Goal: Check status: Check status

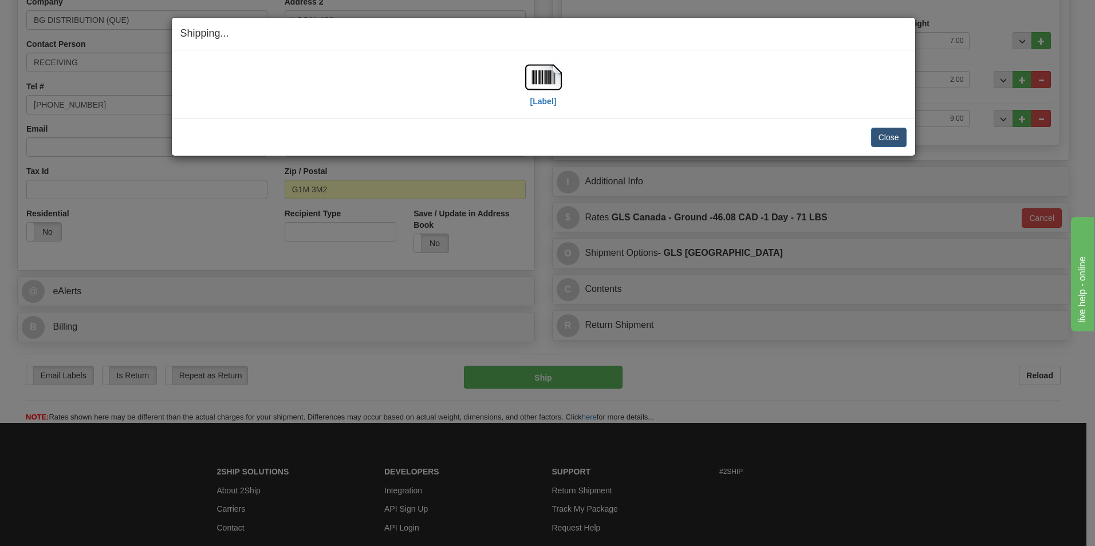
scroll to position [214, 0]
click at [894, 138] on button "Close" at bounding box center [888, 137] width 35 height 19
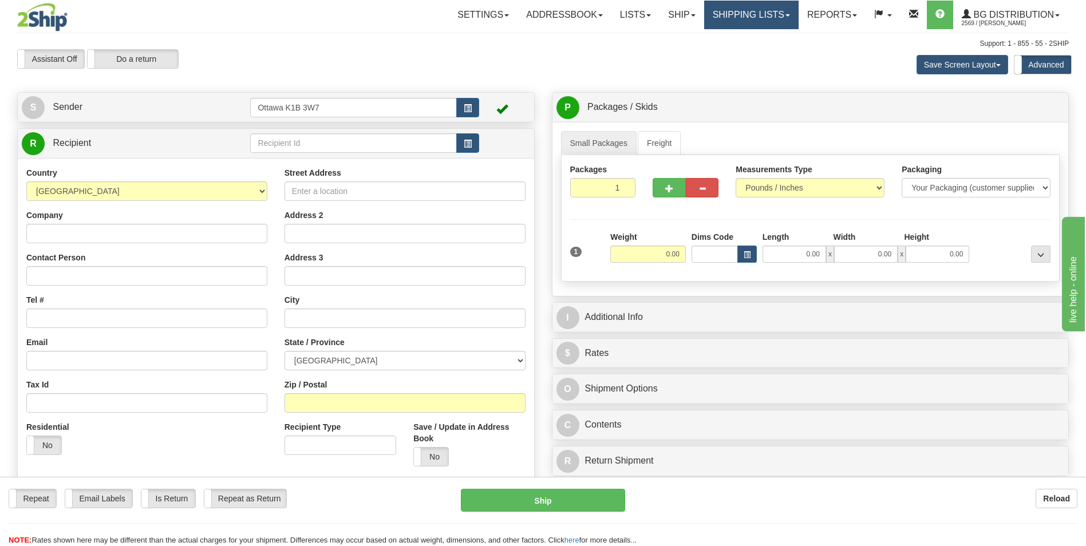
click at [757, 19] on link "Shipping lists" at bounding box center [751, 15] width 94 height 29
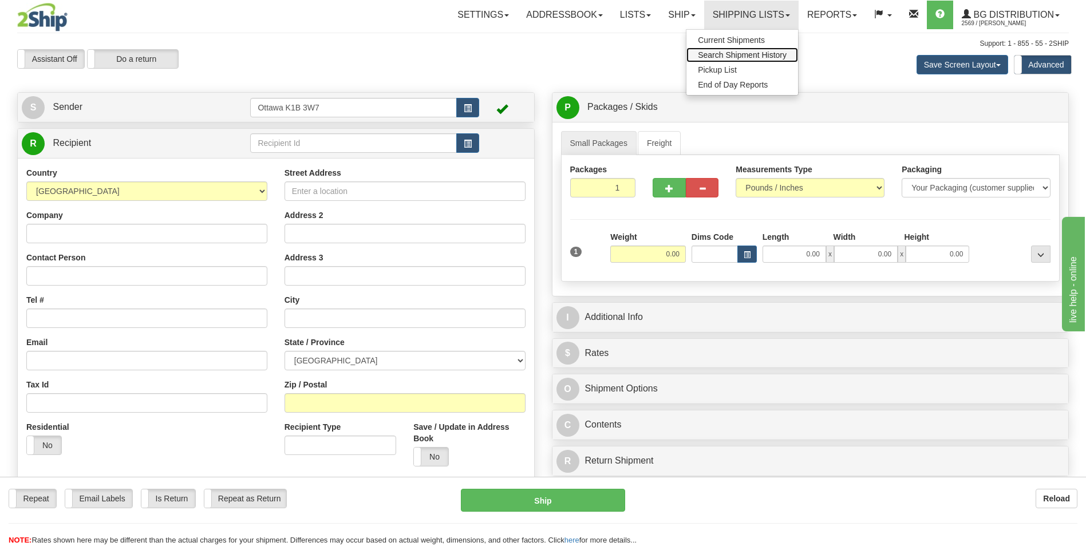
click at [757, 54] on span "Search Shipment History" at bounding box center [742, 54] width 89 height 9
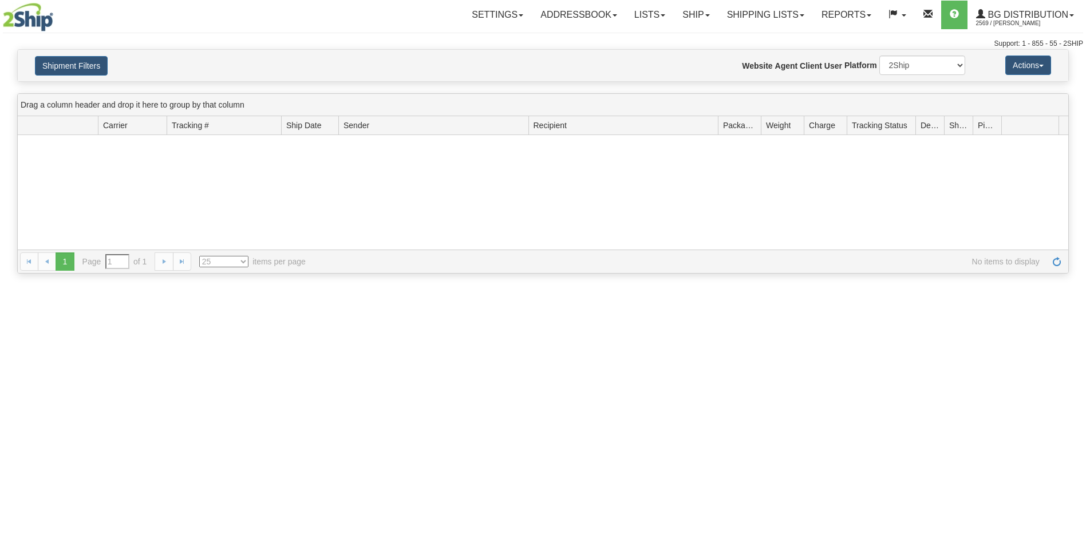
type input "From 10/07/2025 To 10/08/2025"
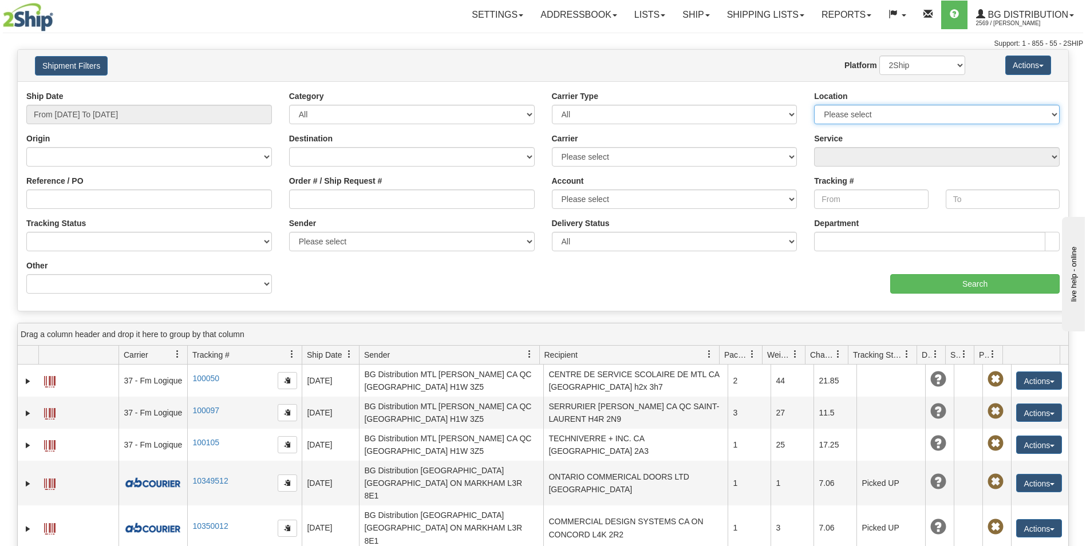
click at [1012, 114] on select "Please select Ottawa K1B 3W7 Montreal Quebec City Winnipeg Toronto" at bounding box center [937, 114] width 246 height 19
select select "5436"
click at [814, 105] on select "Please select Ottawa K1B 3W7 Montreal Quebec City Winnipeg Toronto" at bounding box center [937, 114] width 246 height 19
click at [208, 114] on input "From 10/07/2025 To 10/08/2025" at bounding box center [149, 114] width 246 height 19
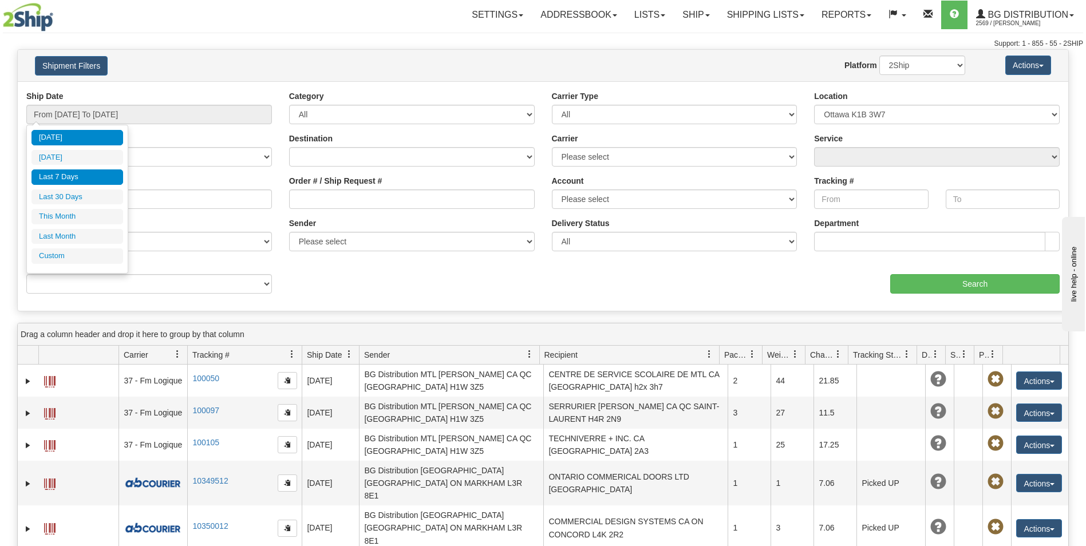
click at [81, 173] on li "Last 7 Days" at bounding box center [77, 176] width 92 height 15
type input "From 10/02/2025 To 10/08/2025"
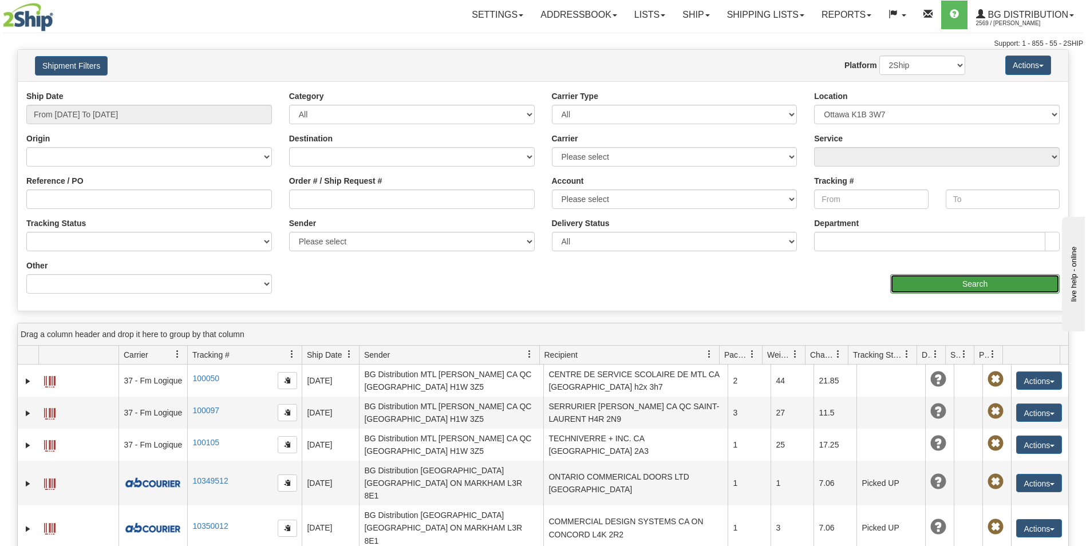
click at [998, 281] on input "Search" at bounding box center [974, 283] width 169 height 19
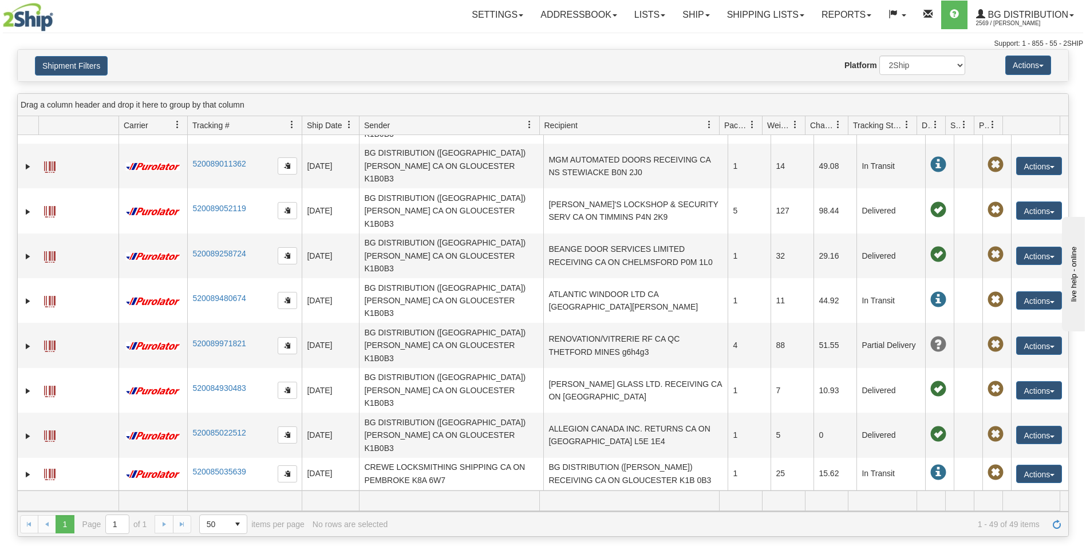
scroll to position [802, 0]
